Goal: Task Accomplishment & Management: Manage account settings

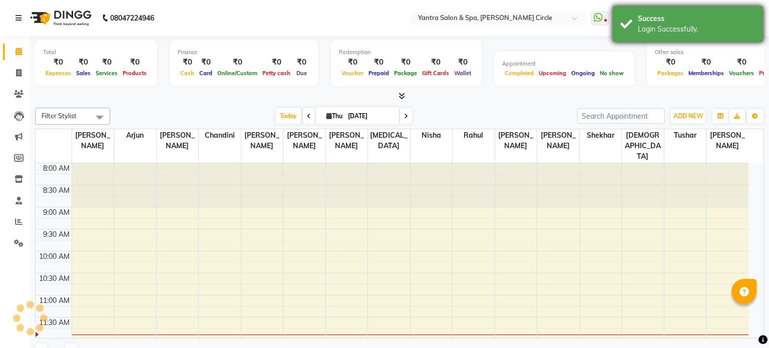
click at [624, 12] on div "Success Login Successfully." at bounding box center [688, 24] width 150 height 36
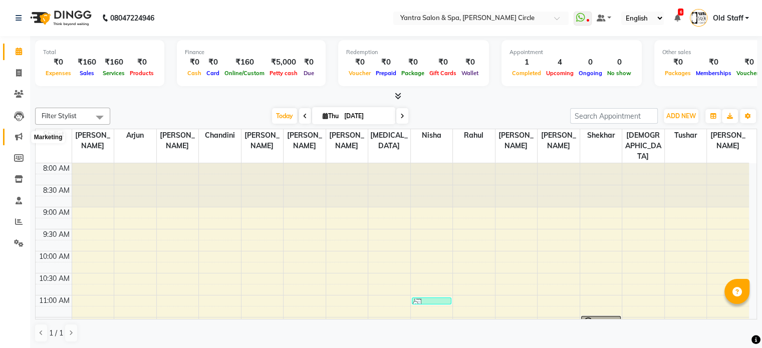
click at [19, 137] on icon at bounding box center [19, 137] width 8 height 8
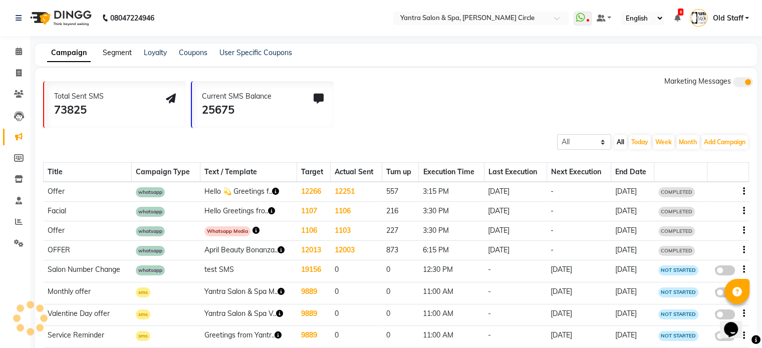
click at [126, 53] on link "Segment" at bounding box center [117, 52] width 29 height 9
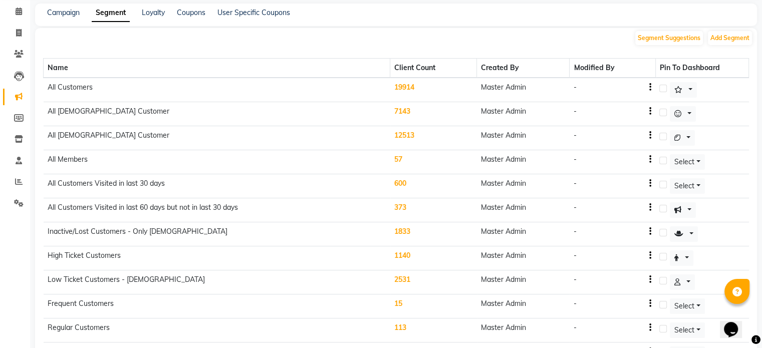
scroll to position [25, 0]
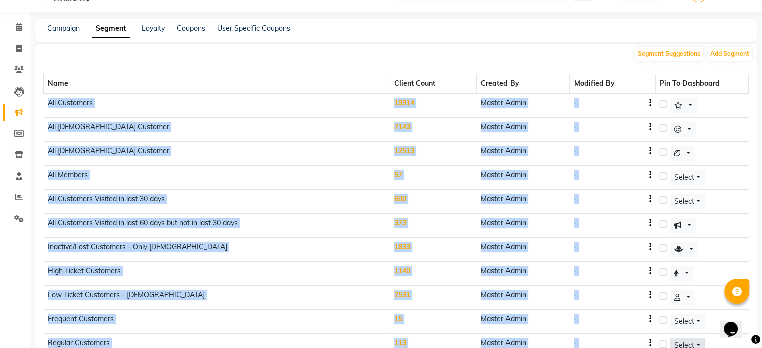
drag, startPoint x: 47, startPoint y: 102, endPoint x: 692, endPoint y: 334, distance: 686.1
click at [692, 334] on tbody "All Customers 19914 Master Admin - All [DEMOGRAPHIC_DATA] Customer 7143 Master …" at bounding box center [396, 261] width 705 height 337
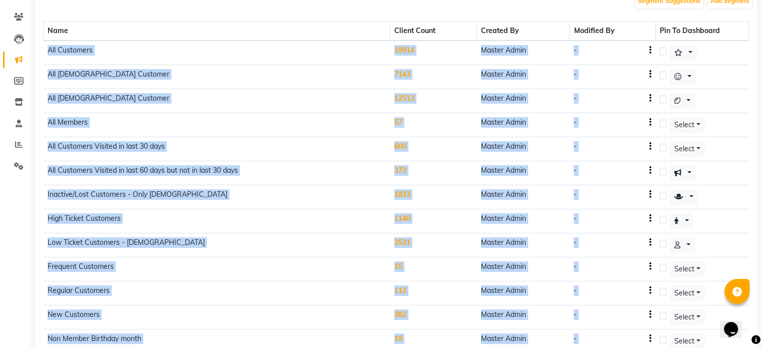
scroll to position [125, 0]
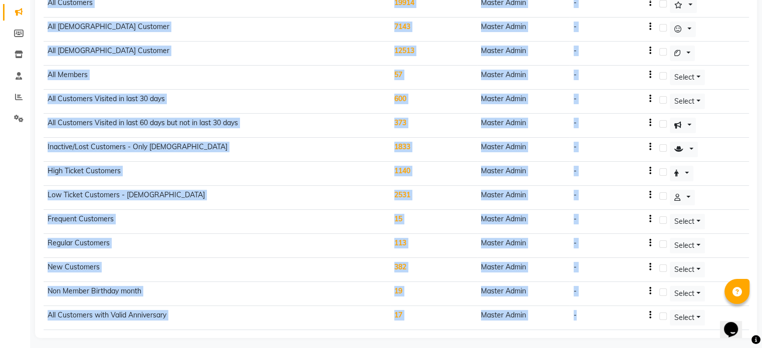
click at [313, 204] on td "Low Ticket Customers - [DEMOGRAPHIC_DATA]" at bounding box center [217, 198] width 346 height 24
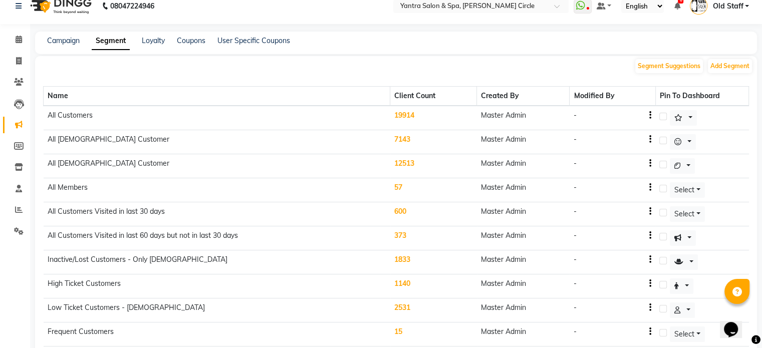
scroll to position [11, 0]
click at [63, 40] on link "Campaign" at bounding box center [63, 41] width 33 height 9
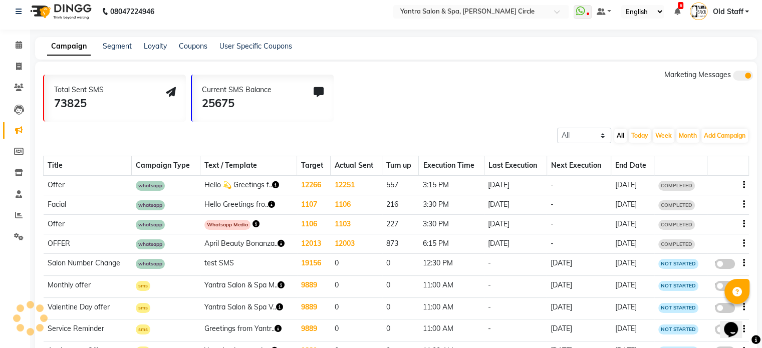
scroll to position [11, 0]
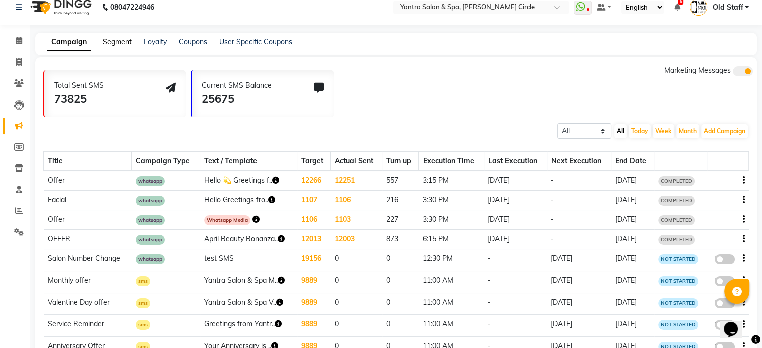
click at [113, 44] on link "Segment" at bounding box center [117, 41] width 29 height 9
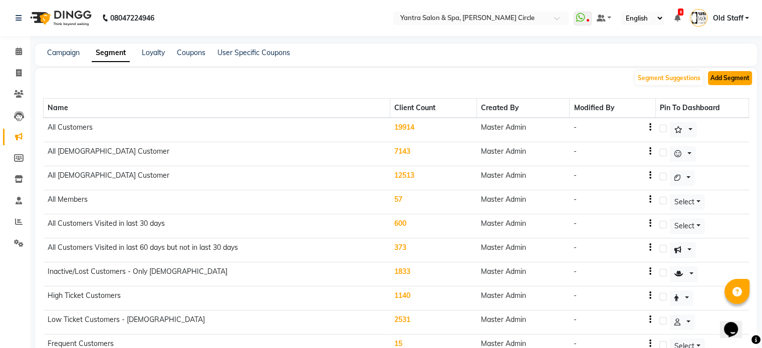
click at [721, 77] on button "Add Segment" at bounding box center [730, 78] width 44 height 14
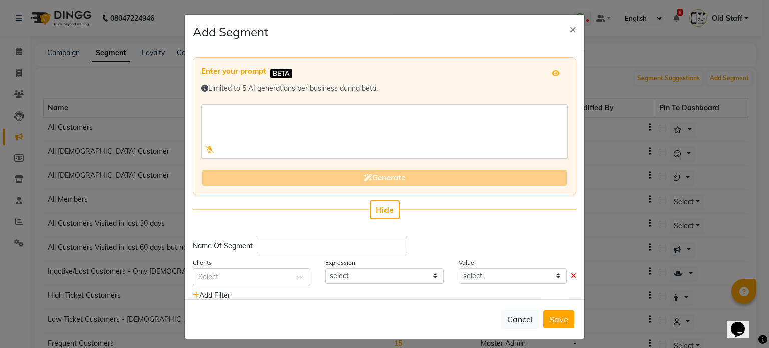
scroll to position [25, 0]
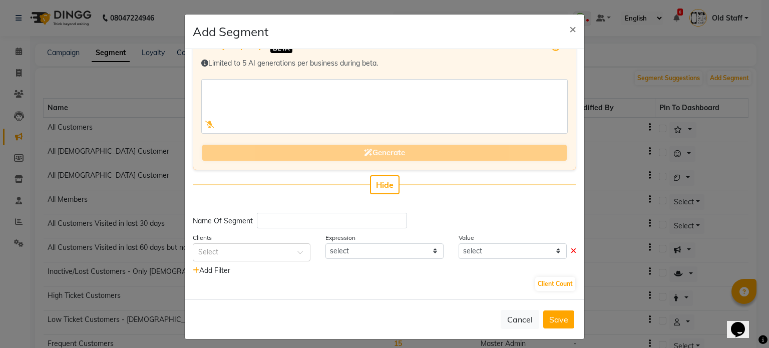
click at [330, 230] on div "Enter your prompt BETA Limited to 5 AI generations per business during beta. Ge…" at bounding box center [385, 174] width 400 height 250
click at [327, 227] on input "text" at bounding box center [332, 221] width 150 height 16
type input "[DEMOGRAPHIC_DATA]"
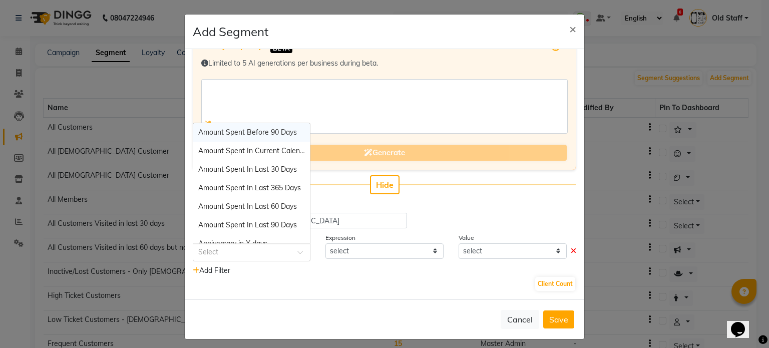
click at [288, 245] on div "Select" at bounding box center [252, 252] width 118 height 18
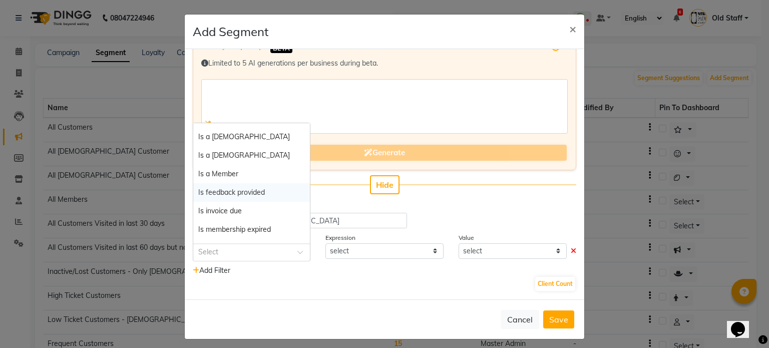
scroll to position [348, 0]
click at [251, 150] on div "Is a [DEMOGRAPHIC_DATA]" at bounding box center [251, 155] width 117 height 19
select select "="
select select "true"
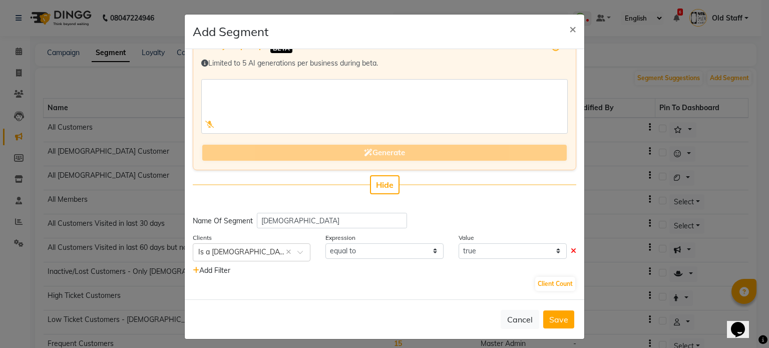
click at [214, 273] on span "Add Filter" at bounding box center [212, 270] width 38 height 9
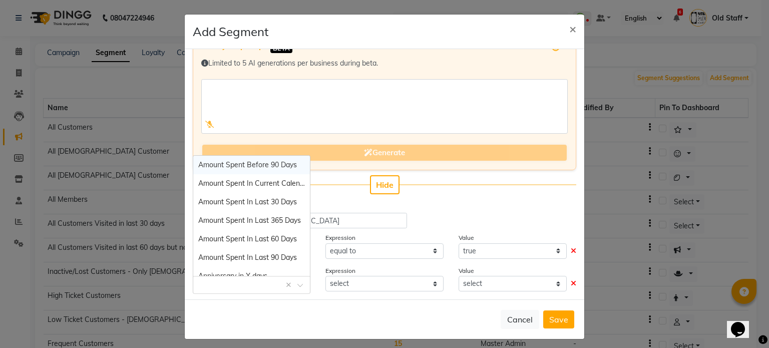
click at [246, 285] on input "text" at bounding box center [241, 284] width 87 height 11
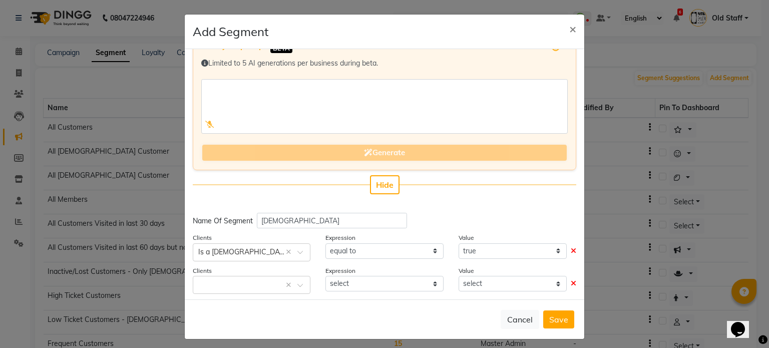
drag, startPoint x: 491, startPoint y: 200, endPoint x: 443, endPoint y: 216, distance: 50.7
click at [443, 216] on div "Name Of Segment [DEMOGRAPHIC_DATA]" at bounding box center [385, 221] width 384 height 16
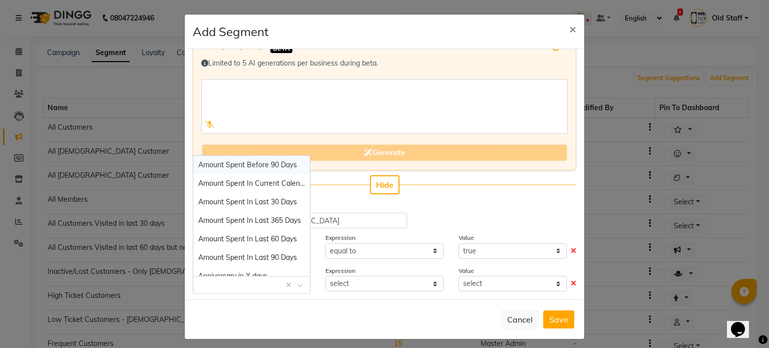
click at [278, 284] on input "text" at bounding box center [241, 284] width 87 height 11
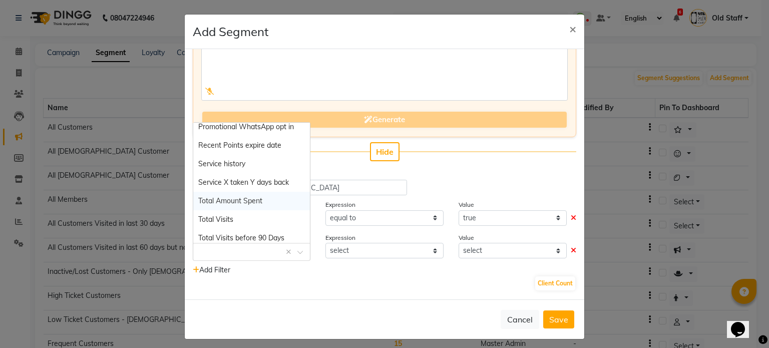
scroll to position [985, 0]
click at [256, 170] on div "Service history" at bounding box center [251, 166] width 117 height 19
select select "="
select select "true"
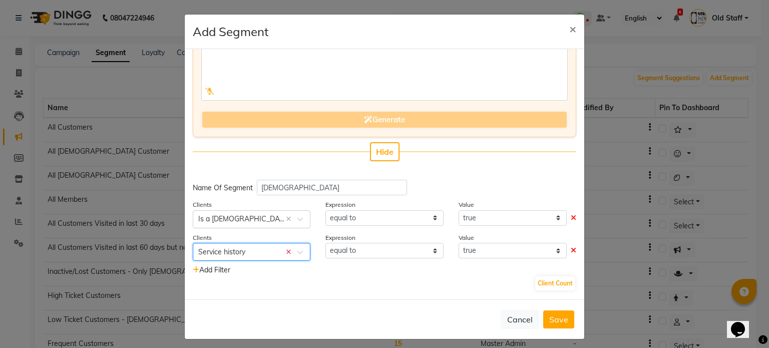
select select
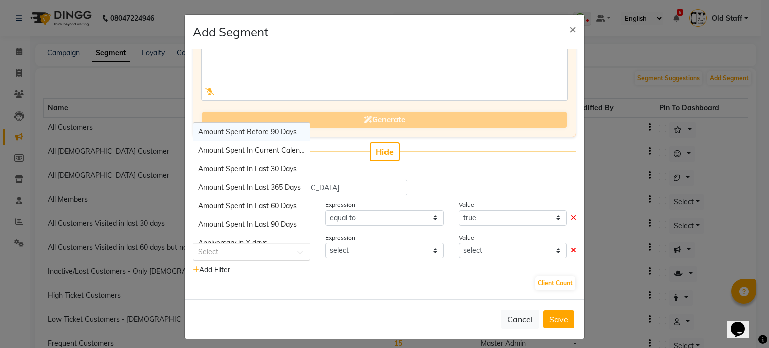
click at [251, 249] on input "text" at bounding box center [241, 251] width 87 height 11
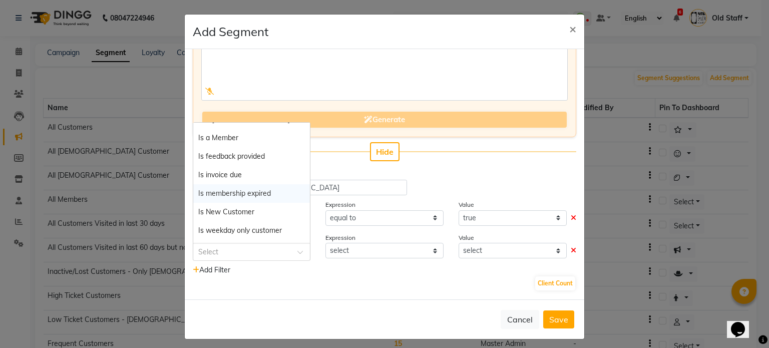
scroll to position [365, 0]
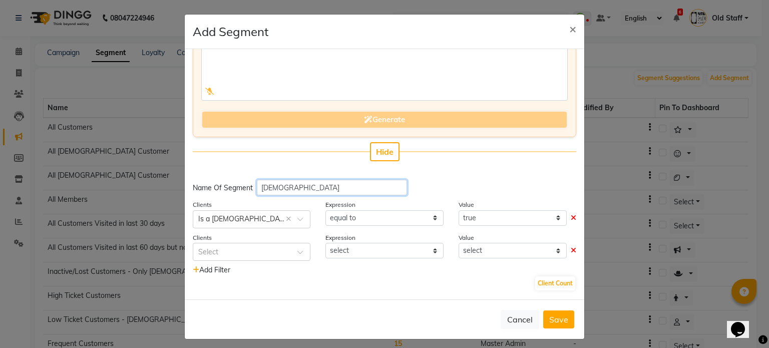
click at [369, 186] on input "[DEMOGRAPHIC_DATA]" at bounding box center [332, 188] width 150 height 16
click at [438, 185] on div "Name Of Segment [DEMOGRAPHIC_DATA]" at bounding box center [385, 188] width 384 height 16
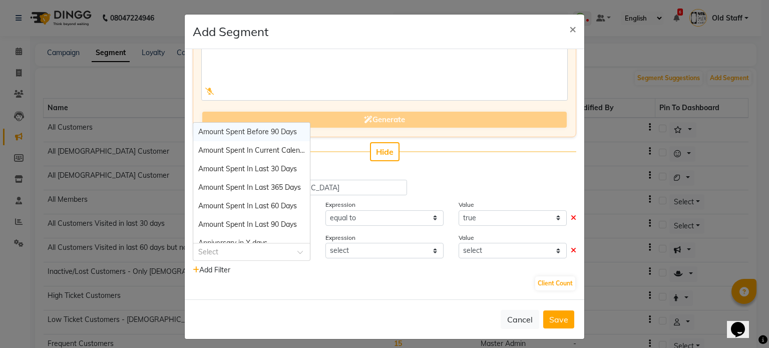
click at [247, 252] on input "text" at bounding box center [241, 251] width 87 height 11
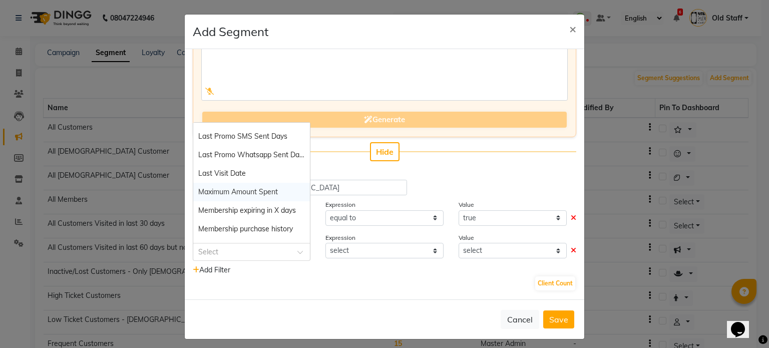
scroll to position [605, 0]
click at [266, 176] on div "Last Visit Date" at bounding box center [251, 175] width 117 height 19
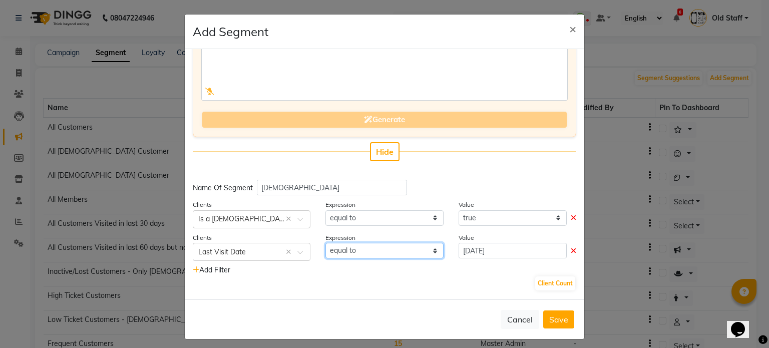
click at [359, 252] on select "equal to greater than greater than or equal to less than less than or equal to" at bounding box center [384, 251] width 118 height 16
select select ">="
click at [325, 243] on select "equal to greater than greater than or equal to less than less than or equal to" at bounding box center [384, 251] width 118 height 16
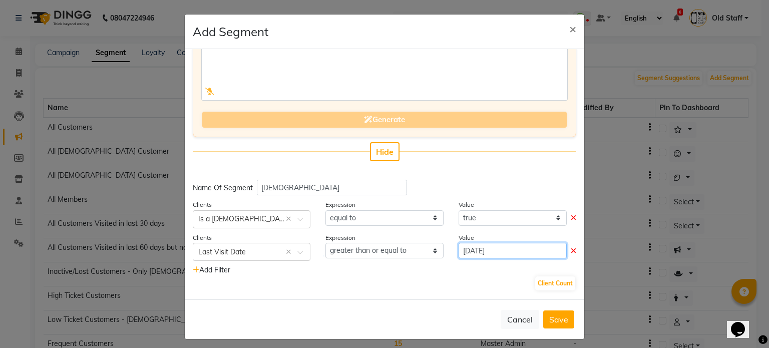
click at [489, 256] on input "[DATE]" at bounding box center [513, 251] width 108 height 16
select select "9"
select select "2025"
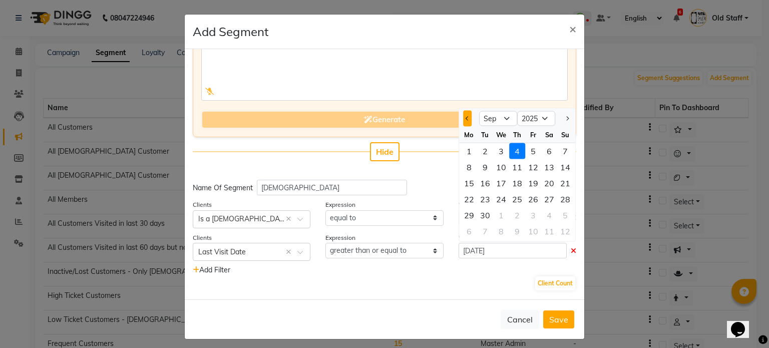
click at [463, 118] on button "Previous month" at bounding box center [467, 119] width 9 height 16
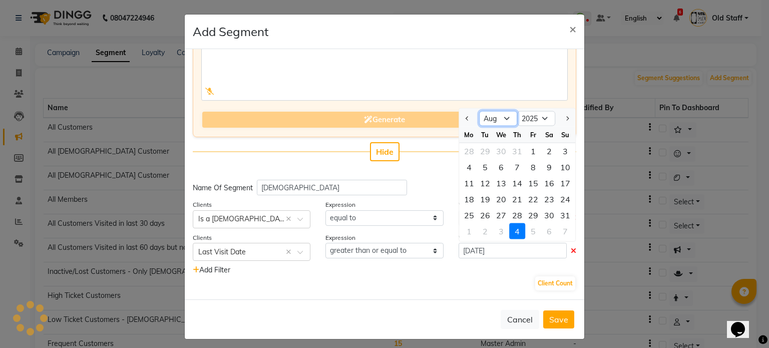
click at [498, 118] on select "Jan Feb Mar Apr May Jun [DATE] Aug Sep Oct Nov Dec" at bounding box center [498, 118] width 38 height 15
select select "1"
click at [479, 111] on select "Jan Feb Mar Apr May Jun [DATE] Aug Sep Oct Nov Dec" at bounding box center [498, 118] width 38 height 15
click at [493, 152] on div "1" at bounding box center [501, 151] width 16 height 16
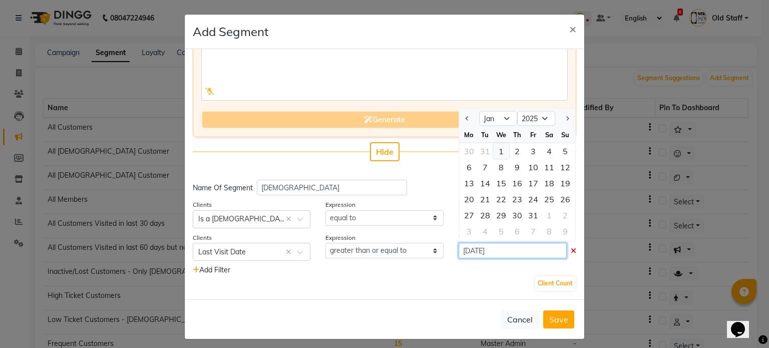
type input "[DATE]"
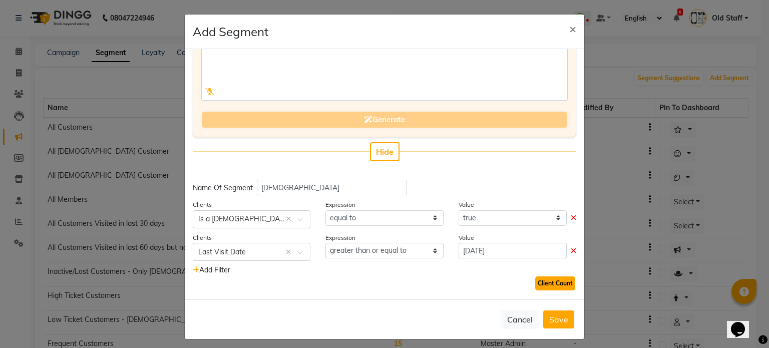
click at [548, 284] on button "Client Count" at bounding box center [555, 283] width 40 height 14
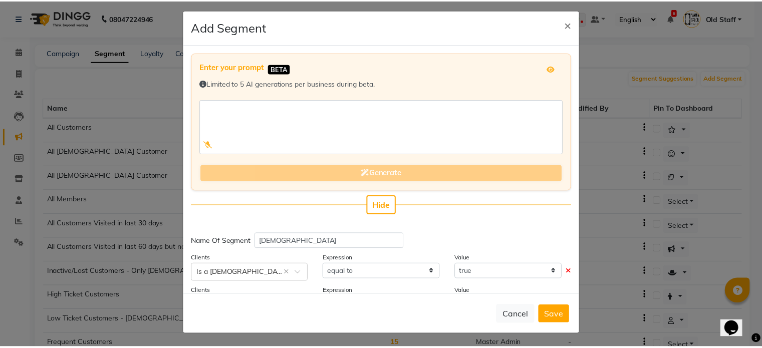
scroll to position [58, 0]
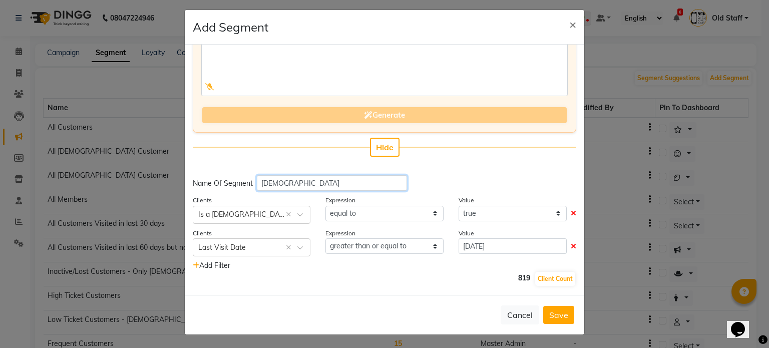
click at [382, 184] on input "[DEMOGRAPHIC_DATA]" at bounding box center [332, 183] width 150 height 16
click at [571, 21] on span "×" at bounding box center [572, 24] width 7 height 15
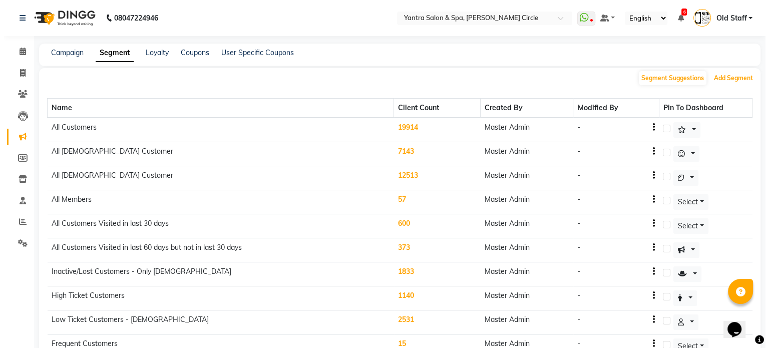
scroll to position [125, 0]
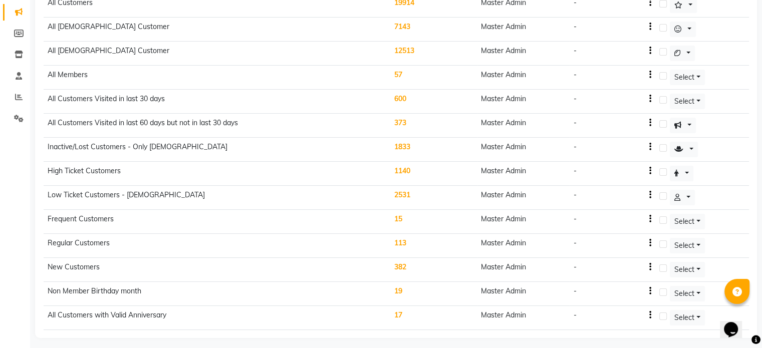
click at [403, 259] on td "382" at bounding box center [433, 270] width 87 height 24
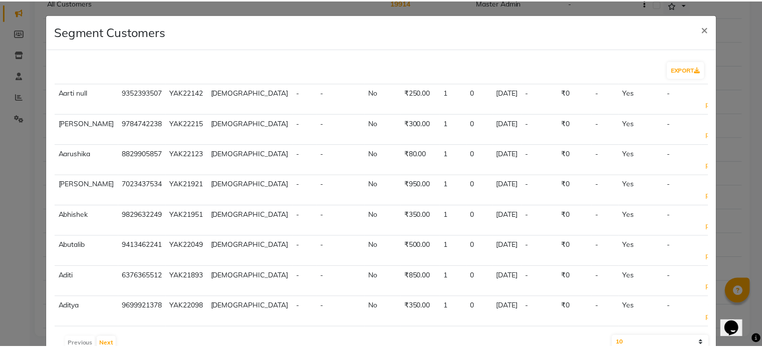
scroll to position [21, 0]
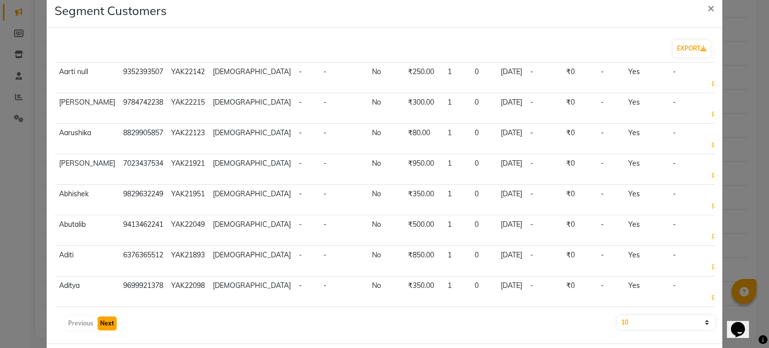
click at [112, 318] on button "Next" at bounding box center [107, 323] width 19 height 14
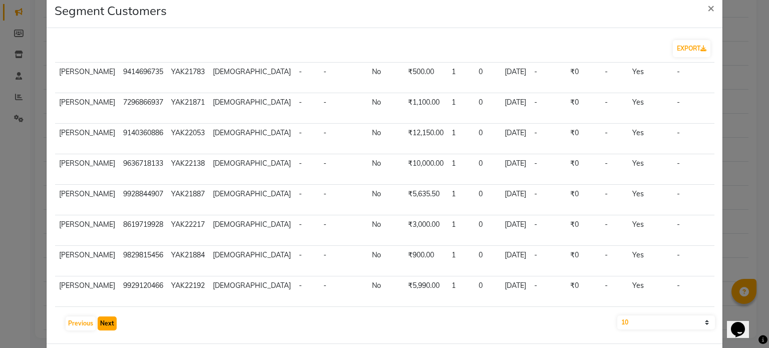
click at [112, 318] on button "Next" at bounding box center [107, 323] width 19 height 14
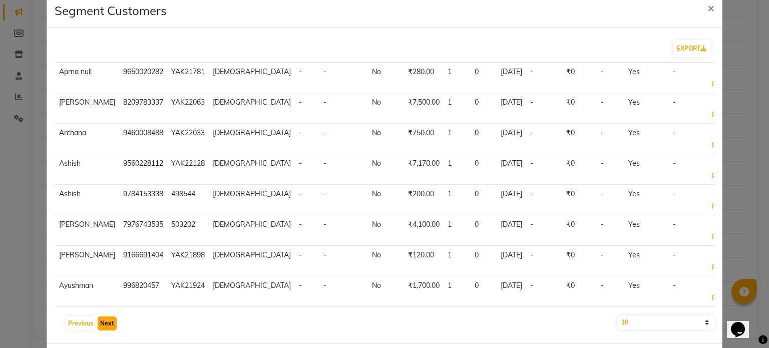
click at [112, 318] on button "Next" at bounding box center [107, 323] width 19 height 14
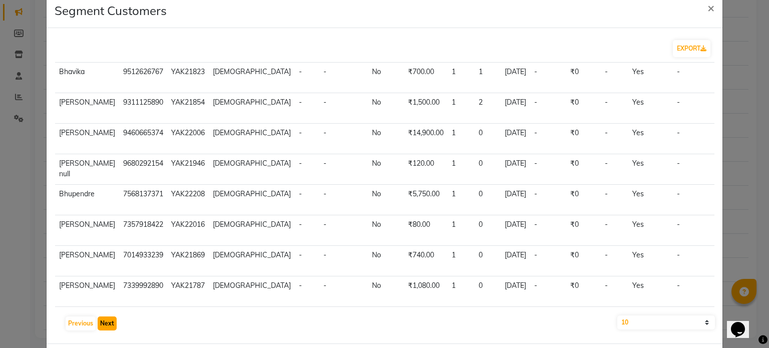
click at [112, 318] on button "Next" at bounding box center [107, 323] width 19 height 14
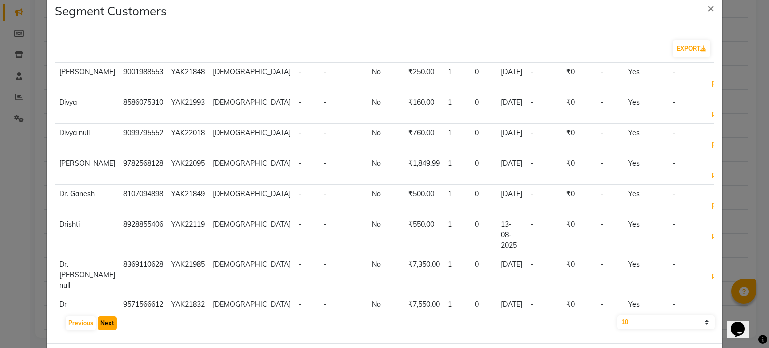
click at [112, 318] on button "Next" at bounding box center [107, 323] width 19 height 14
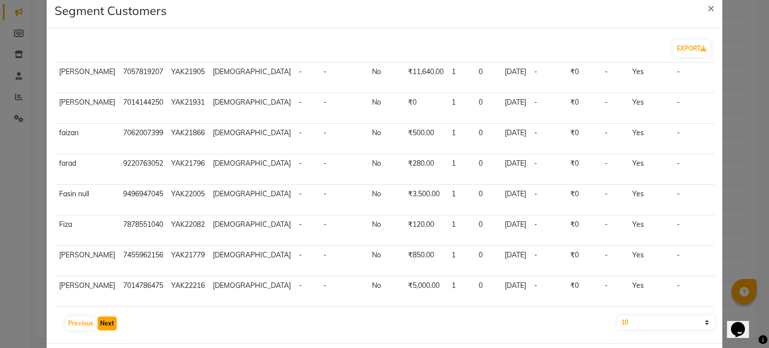
click at [112, 318] on button "Next" at bounding box center [107, 323] width 19 height 14
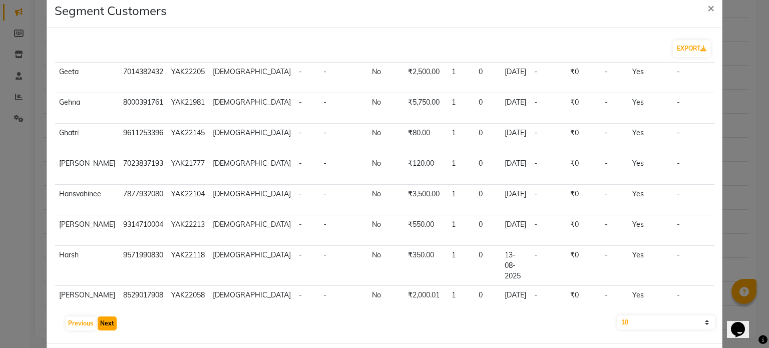
click at [112, 318] on button "Next" at bounding box center [107, 323] width 19 height 14
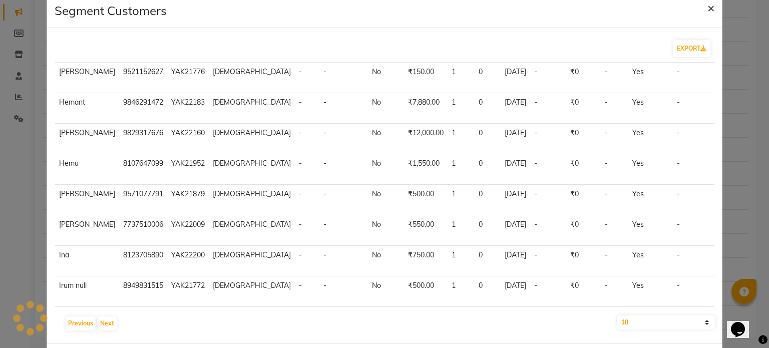
click at [708, 7] on span "×" at bounding box center [711, 7] width 7 height 15
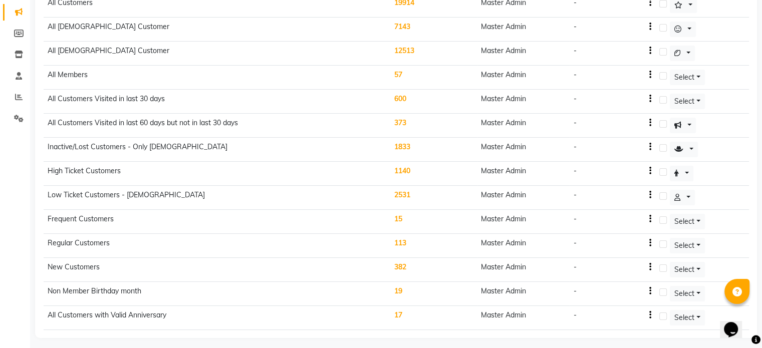
scroll to position [0, 0]
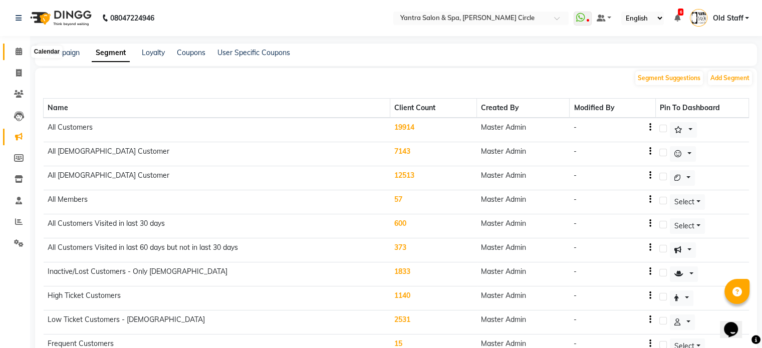
click at [16, 54] on icon at bounding box center [19, 52] width 7 height 8
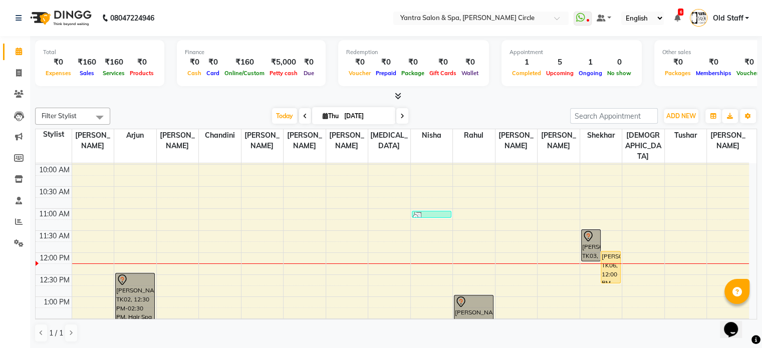
scroll to position [86, 0]
click at [589, 241] on div "[PERSON_NAME], TK03, 11:30 AM-12:15 PM, Hair Cut - [DEMOGRAPHIC_DATA]" at bounding box center [590, 245] width 19 height 31
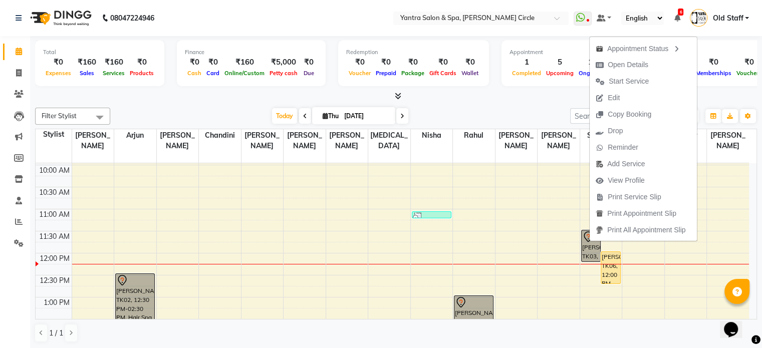
click at [603, 266] on div "[PERSON_NAME], TK06, 12:00 PM-12:45 PM, Hair Cut - [DEMOGRAPHIC_DATA]" at bounding box center [610, 268] width 19 height 32
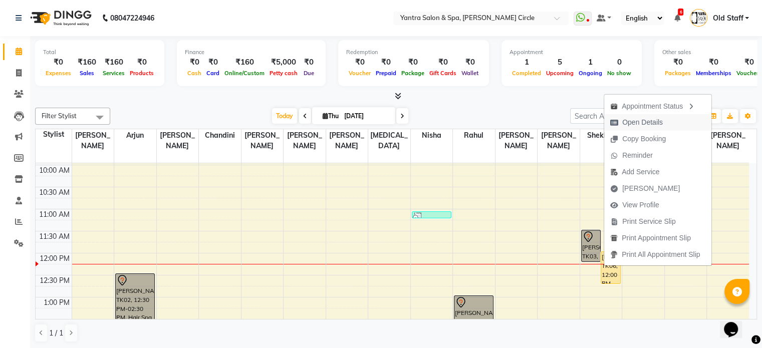
click at [631, 122] on span "Open Details" at bounding box center [642, 122] width 41 height 11
select select "1"
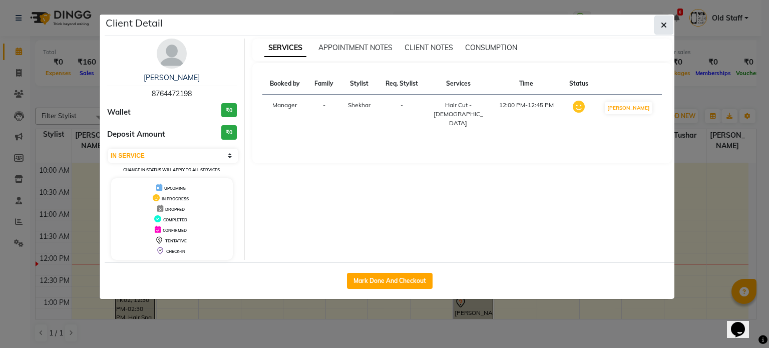
click at [663, 22] on icon "button" at bounding box center [664, 25] width 6 height 8
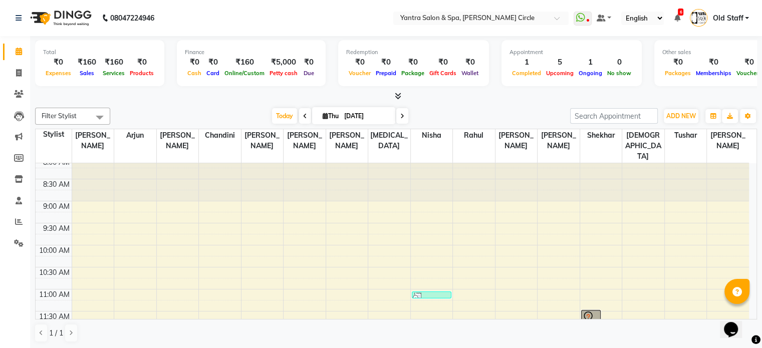
scroll to position [0, 0]
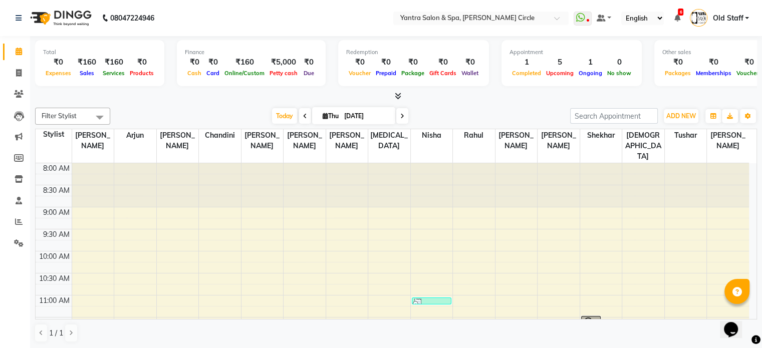
click at [679, 17] on icon at bounding box center [676, 18] width 6 height 7
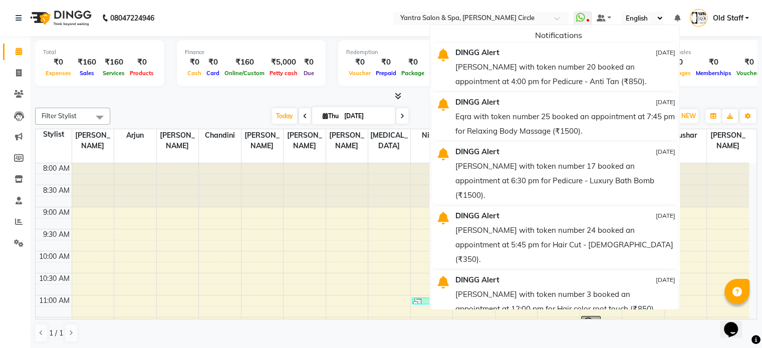
click at [302, 96] on div at bounding box center [396, 96] width 722 height 11
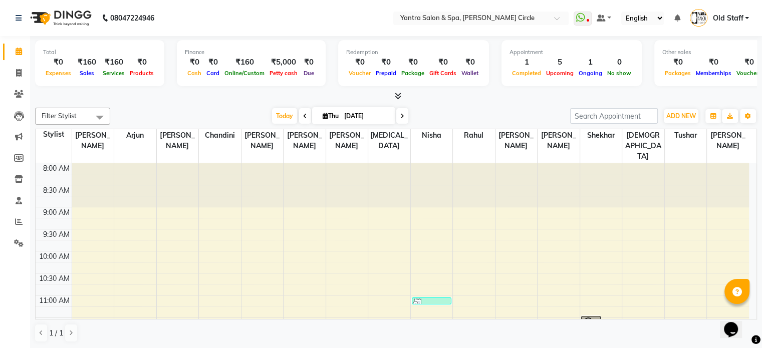
click at [404, 98] on div at bounding box center [396, 96] width 722 height 11
click at [397, 98] on icon at bounding box center [398, 96] width 7 height 8
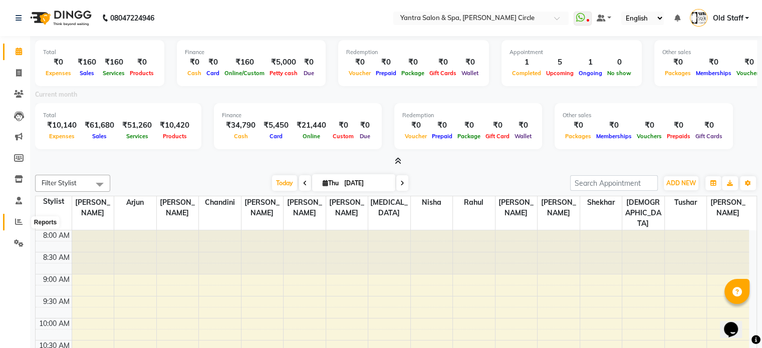
click at [20, 220] on icon at bounding box center [19, 222] width 8 height 8
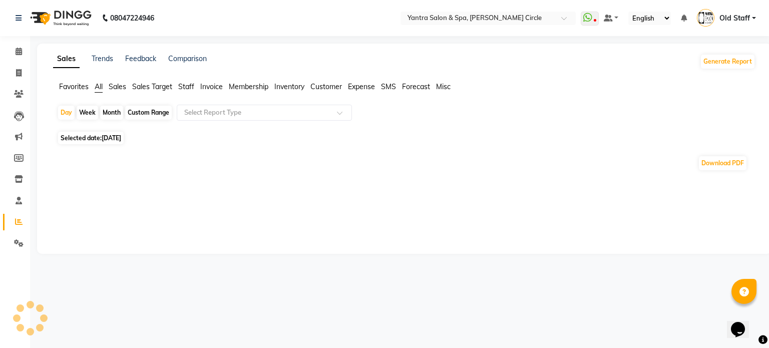
click at [356, 90] on span "Expense" at bounding box center [361, 86] width 27 height 9
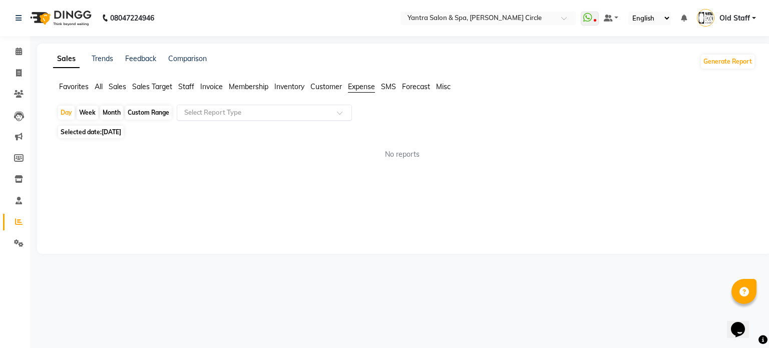
click at [281, 114] on input "text" at bounding box center [254, 113] width 144 height 10
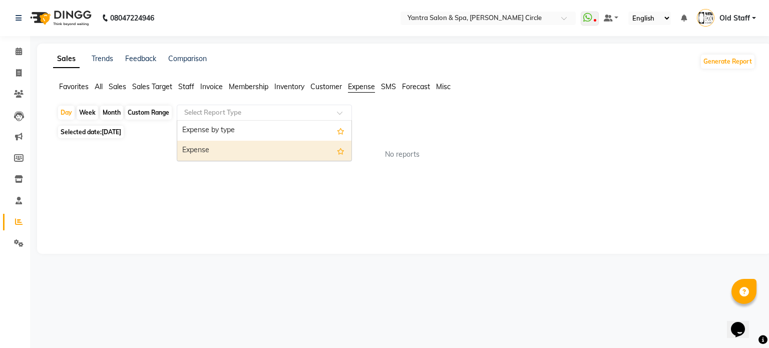
click at [270, 150] on div "Expense" at bounding box center [264, 151] width 174 height 20
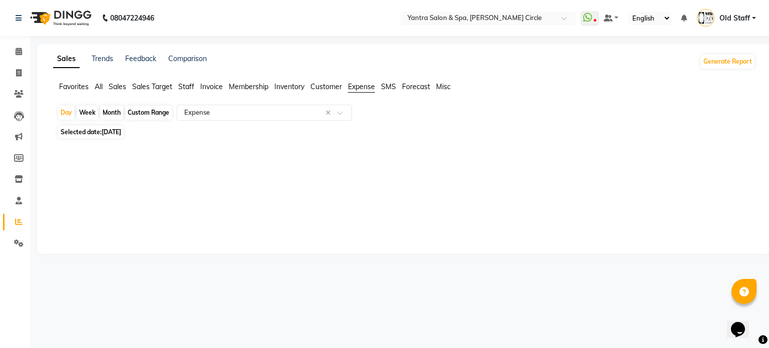
click at [116, 115] on div "Month" at bounding box center [111, 113] width 23 height 14
select select "9"
select select "2025"
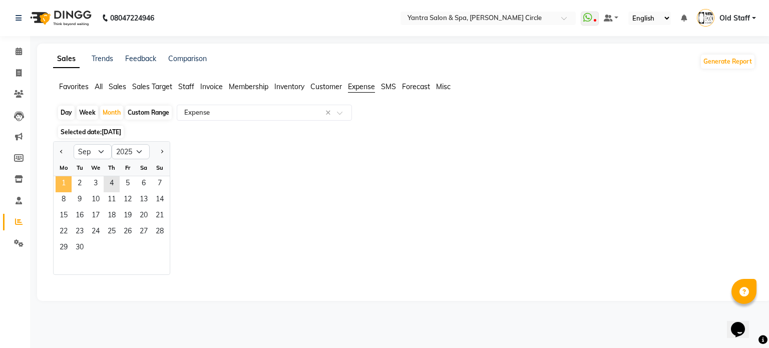
click at [69, 181] on span "1" at bounding box center [64, 184] width 16 height 16
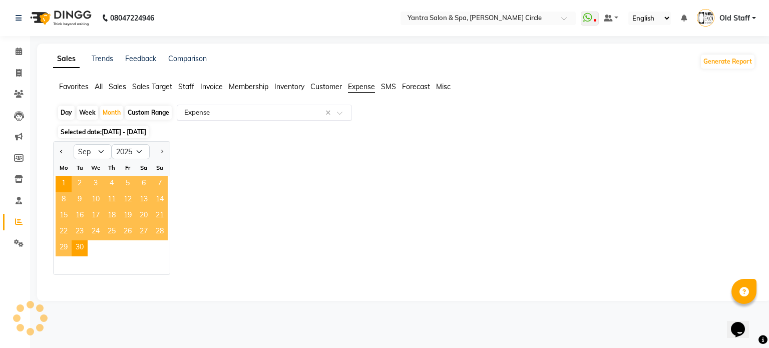
select select "full_report"
select select "pdf"
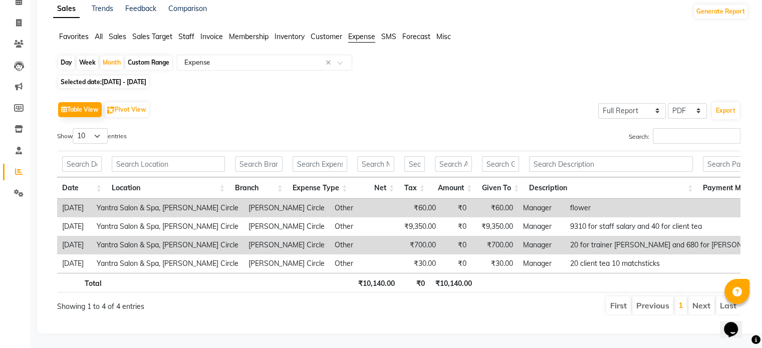
scroll to position [0, 26]
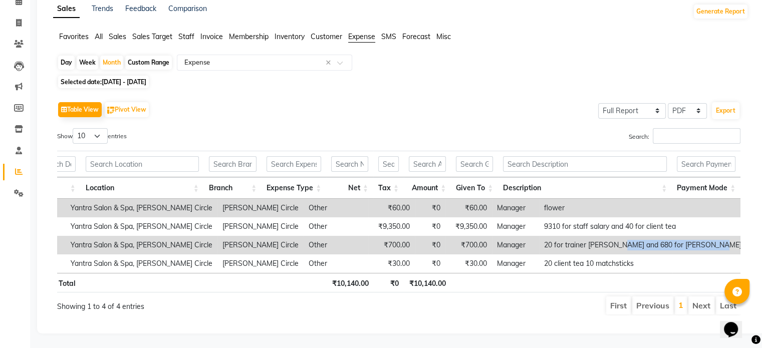
drag, startPoint x: 575, startPoint y: 244, endPoint x: 671, endPoint y: 250, distance: 96.3
click at [671, 250] on td "20 for trainer [PERSON_NAME] and 680 for [PERSON_NAME] gel" at bounding box center [648, 245] width 219 height 19
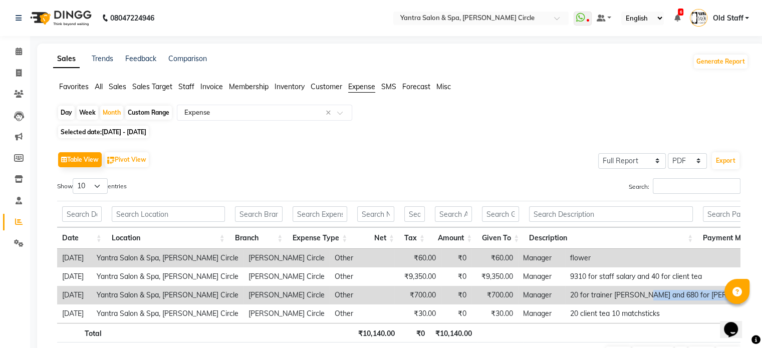
scroll to position [0, 0]
click at [16, 54] on icon at bounding box center [19, 52] width 7 height 8
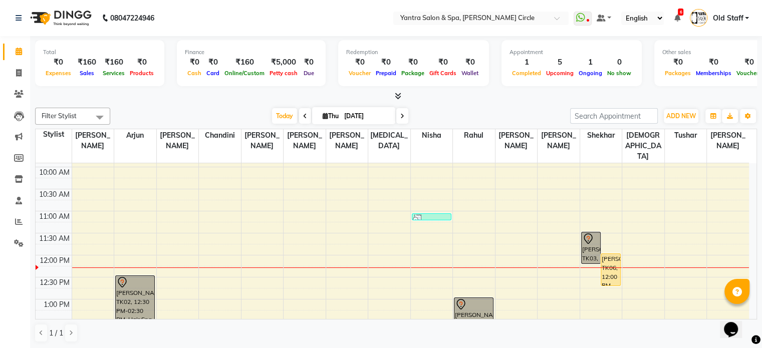
scroll to position [50, 0]
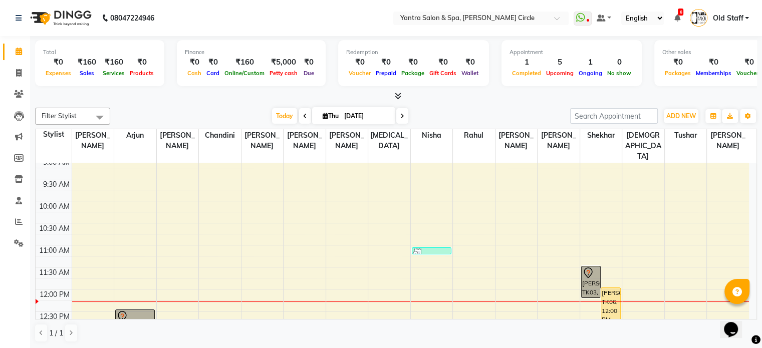
click at [677, 22] on icon at bounding box center [676, 18] width 6 height 7
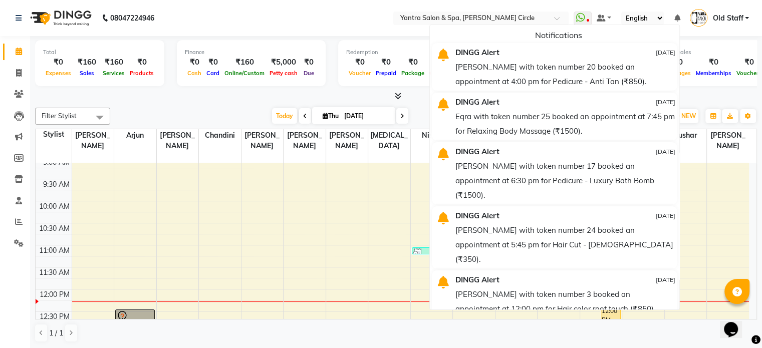
click at [677, 22] on icon at bounding box center [676, 18] width 6 height 7
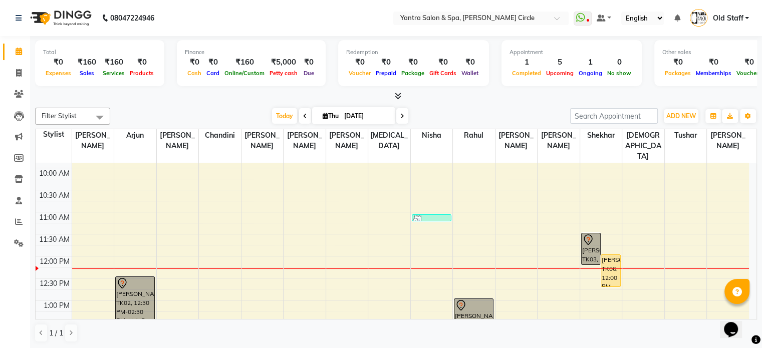
scroll to position [100, 0]
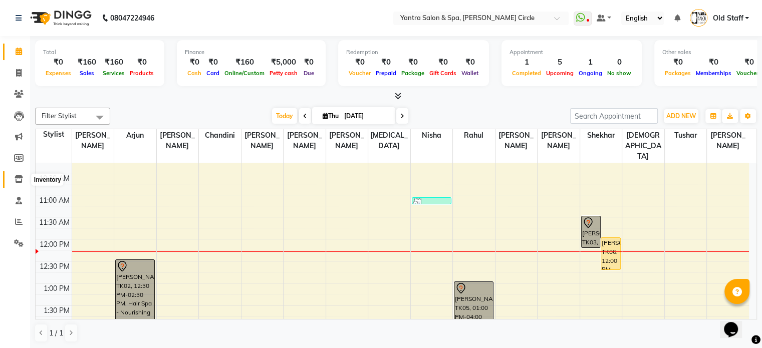
click at [22, 180] on icon at bounding box center [19, 179] width 9 height 8
